Goal: Find specific page/section: Find specific page/section

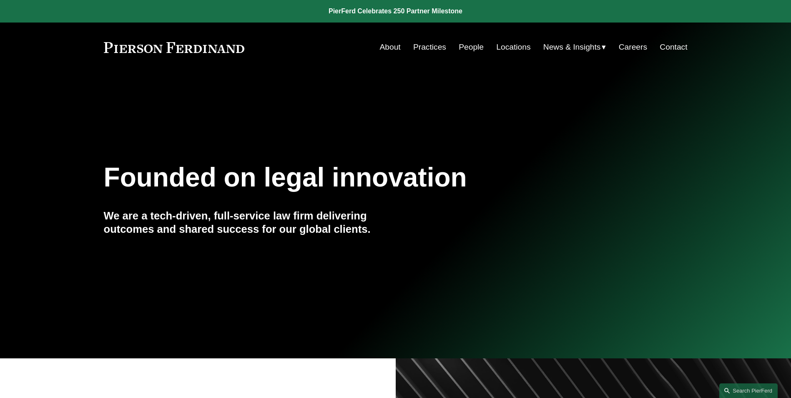
click at [462, 39] on link "People" at bounding box center [471, 47] width 25 height 16
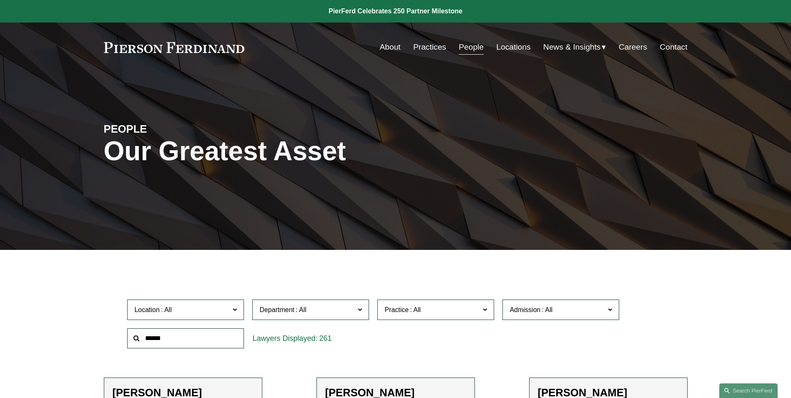
click at [492, 206] on div "PEOPLE Our Greatest Asset" at bounding box center [395, 161] width 791 height 126
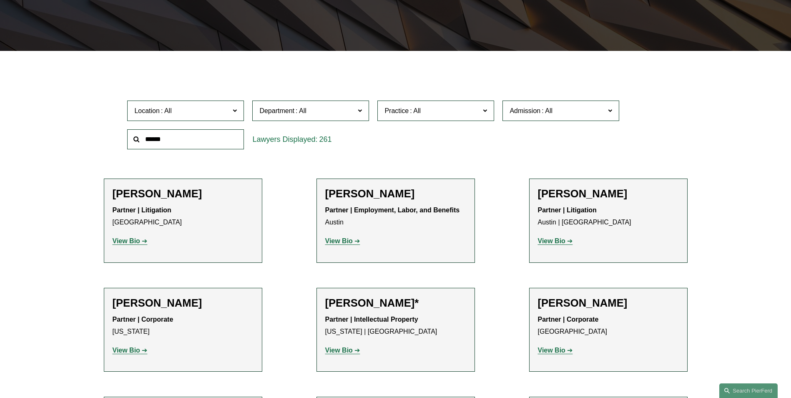
scroll to position [209, 0]
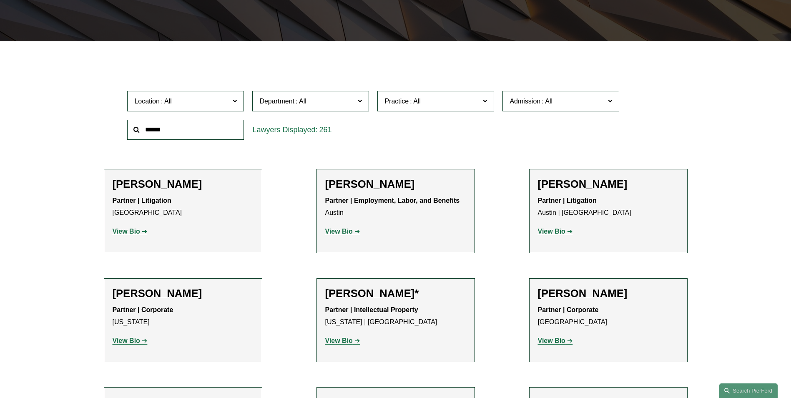
click at [450, 129] on div "Location All Atlanta Austin Boston Charlotte Chicago Cincinnati Cleveland Colum…" at bounding box center [395, 115] width 545 height 57
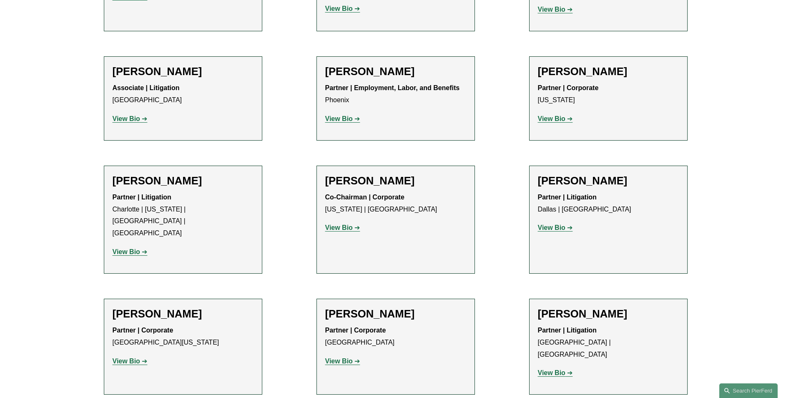
drag, startPoint x: 508, startPoint y: 96, endPoint x: 583, endPoint y: 54, distance: 86.1
